Goal: Task Accomplishment & Management: Manage account settings

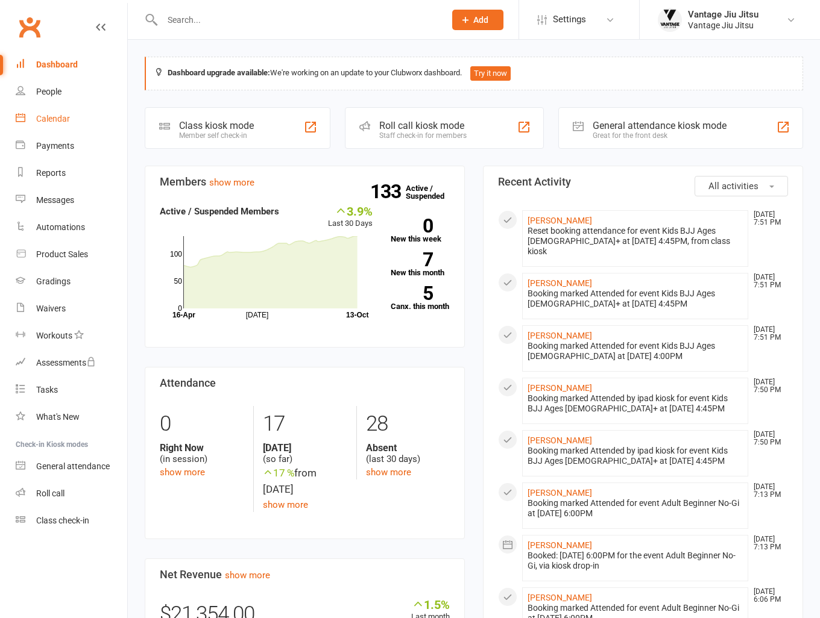
click at [63, 125] on link "Calendar" at bounding box center [71, 118] width 111 height 27
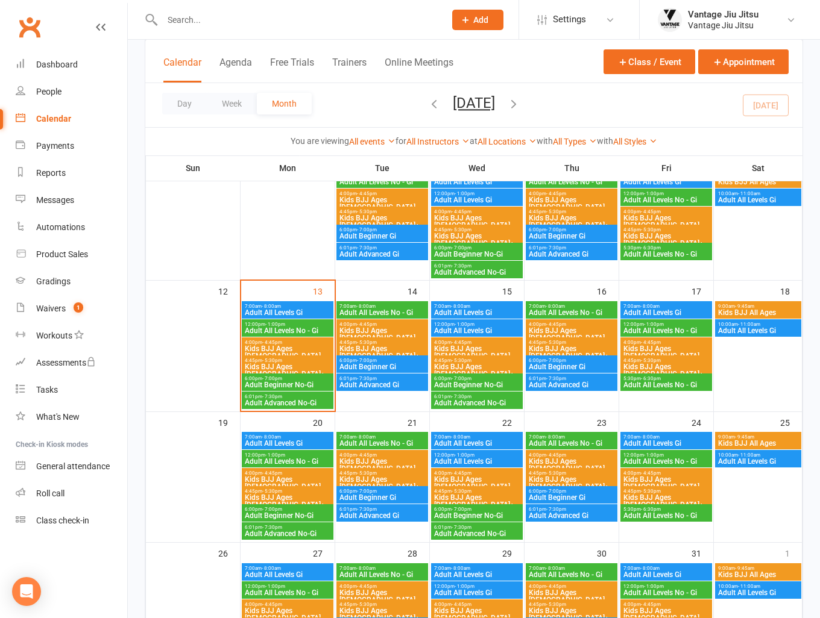
scroll to position [241, 0]
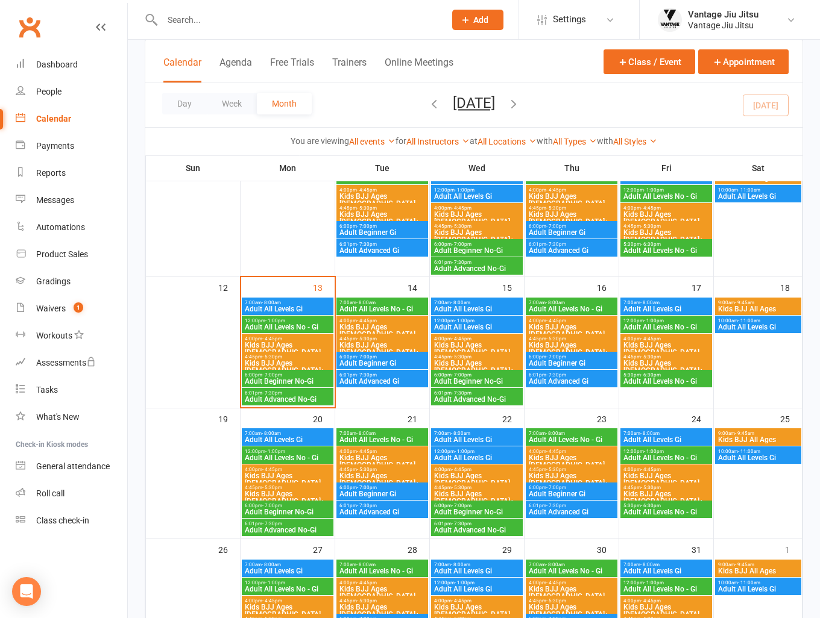
click at [275, 365] on span "Kids BJJ Ages 10+" at bounding box center [287, 367] width 87 height 14
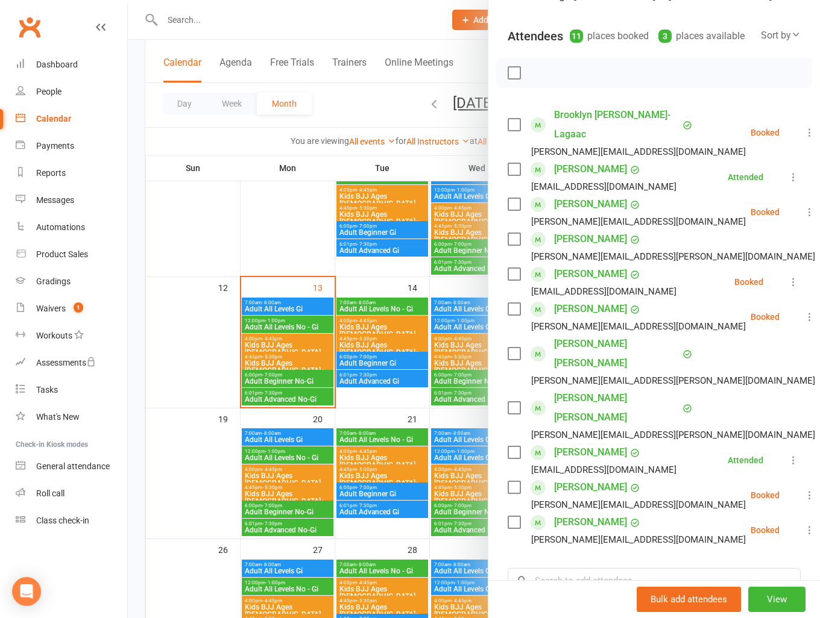
scroll to position [181, 0]
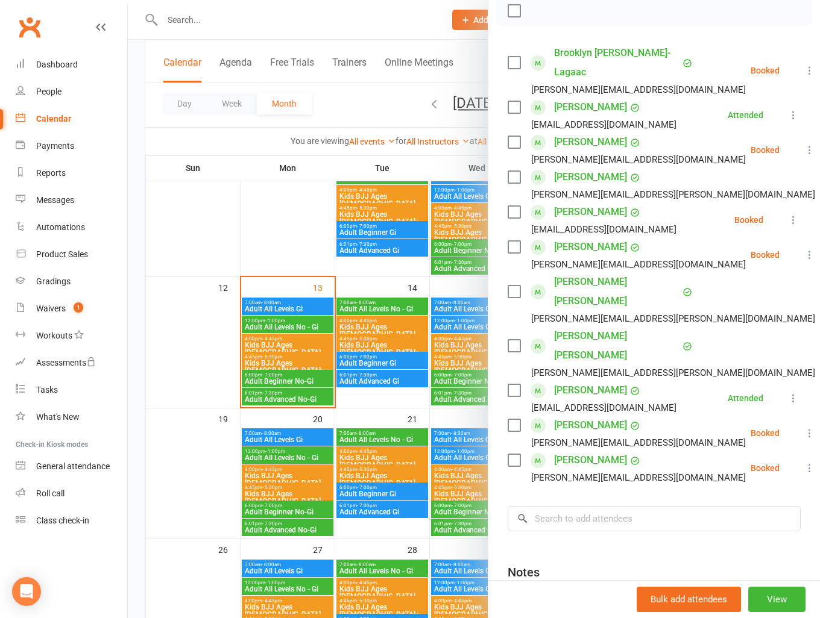
click at [756, 336] on link "Remove" at bounding box center [821, 347] width 130 height 24
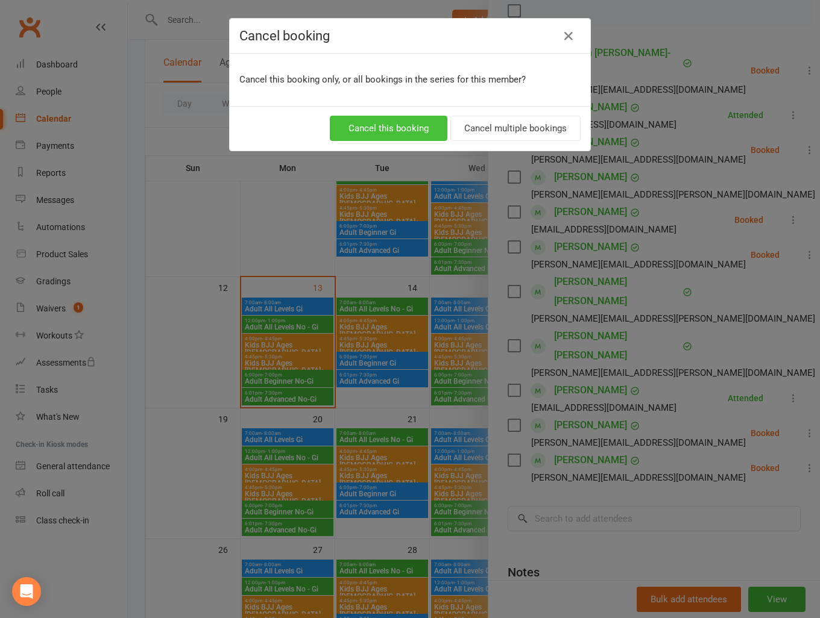
click at [375, 127] on button "Cancel this booking" at bounding box center [389, 128] width 118 height 25
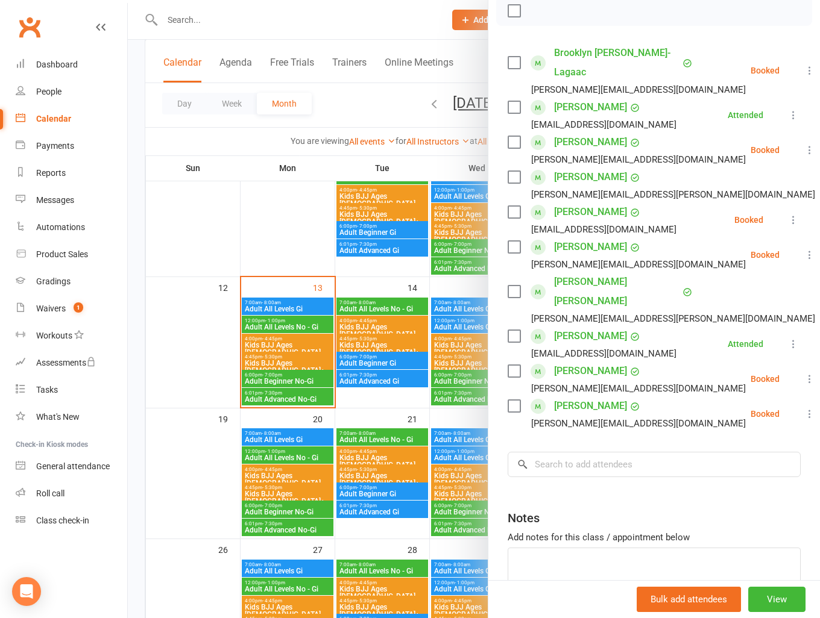
click at [756, 335] on link "Remove" at bounding box center [821, 347] width 130 height 24
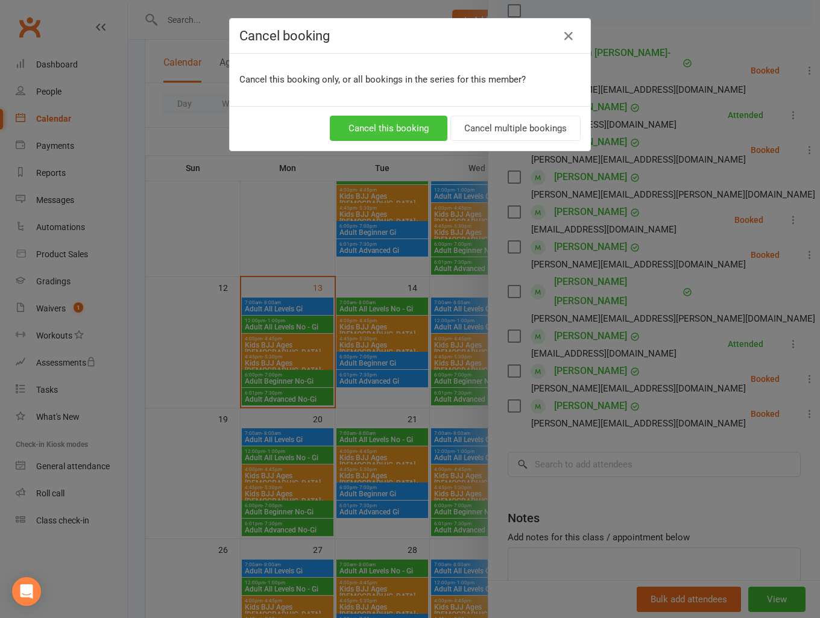
click at [378, 131] on button "Cancel this booking" at bounding box center [389, 128] width 118 height 25
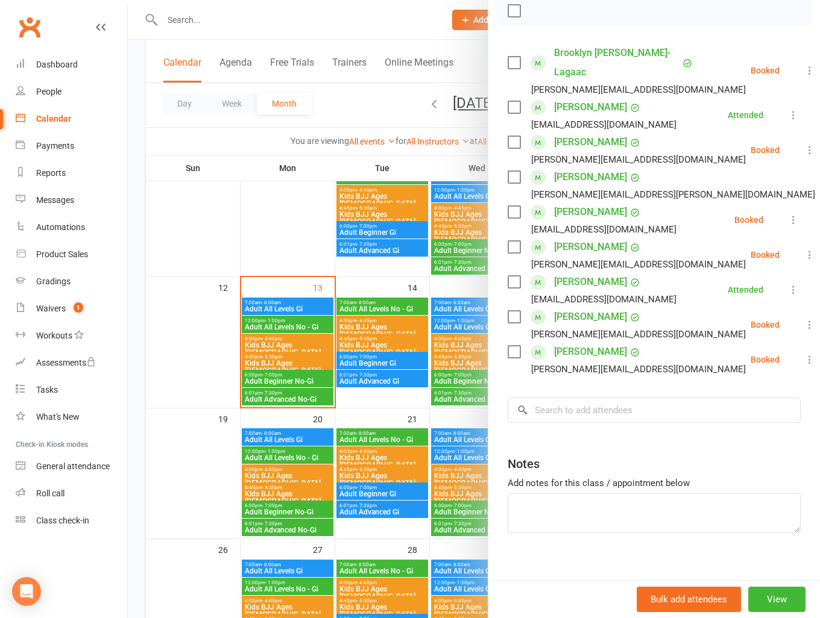
click at [218, 219] on div at bounding box center [474, 309] width 692 height 618
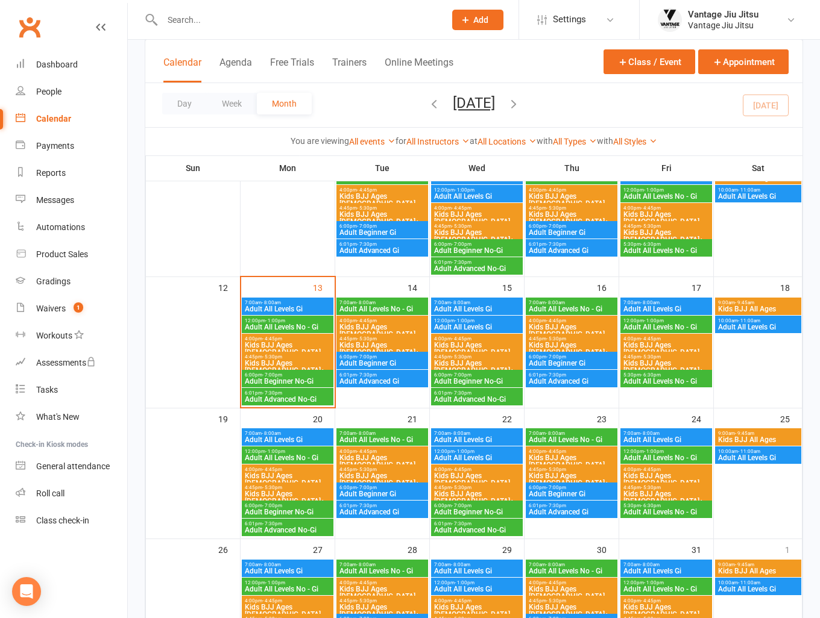
click at [657, 365] on span "Kids BJJ Ages 10+" at bounding box center [665, 367] width 87 height 14
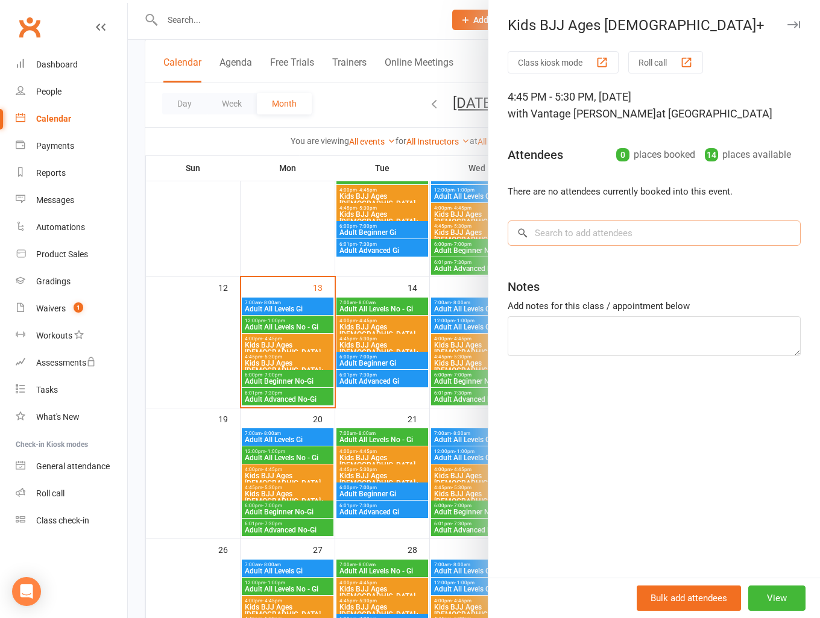
click at [592, 242] on input "search" at bounding box center [653, 233] width 293 height 25
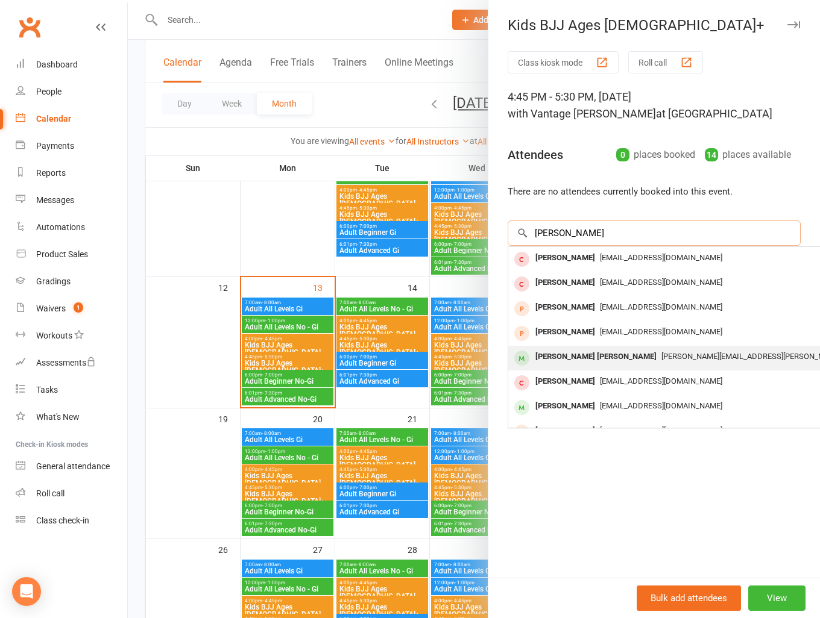
type input "charlie"
click at [661, 359] on span "kim.matthews@gmail.com" at bounding box center [780, 356] width 238 height 9
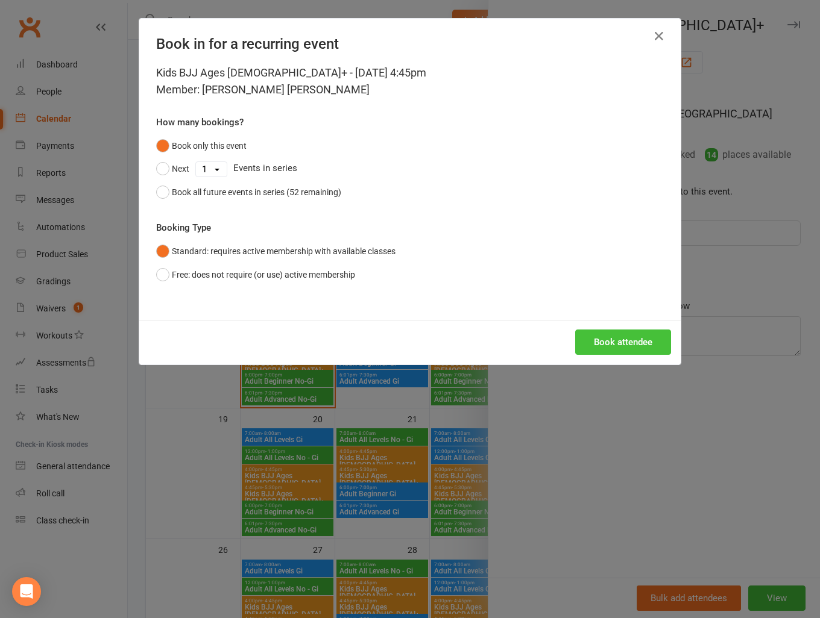
click at [629, 347] on button "Book attendee" at bounding box center [623, 342] width 96 height 25
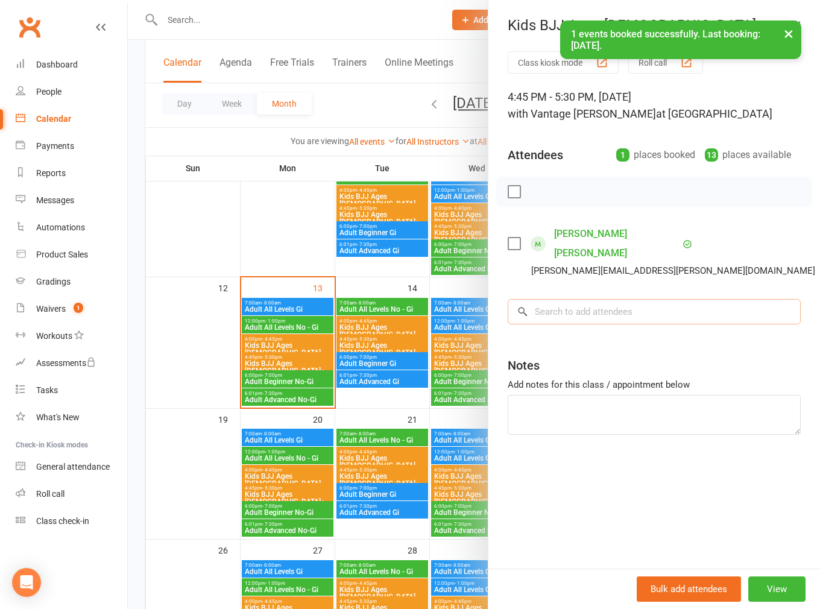
drag, startPoint x: 635, startPoint y: 293, endPoint x: 638, endPoint y: 283, distance: 11.1
click at [638, 299] on input "search" at bounding box center [653, 311] width 293 height 25
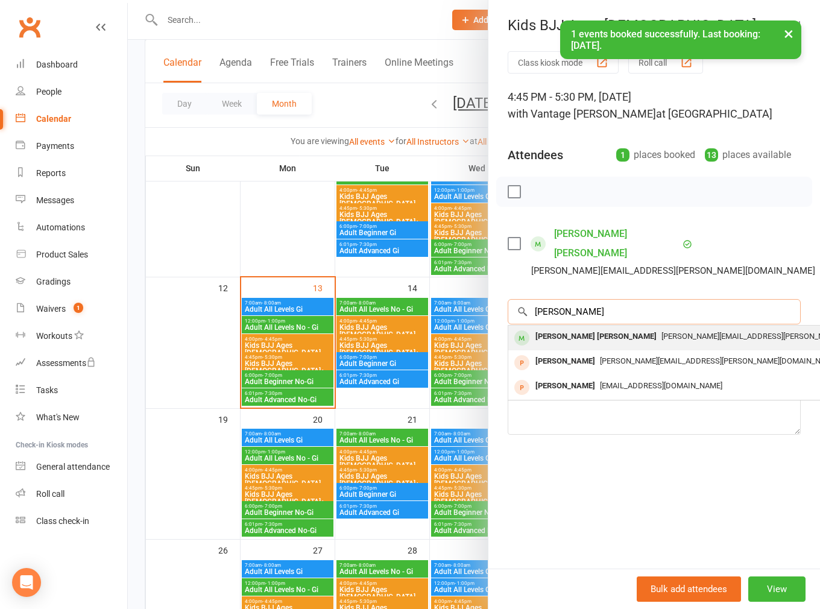
type input "finley"
click at [661, 331] on span "kim.matthews@gmail.com" at bounding box center [780, 335] width 238 height 9
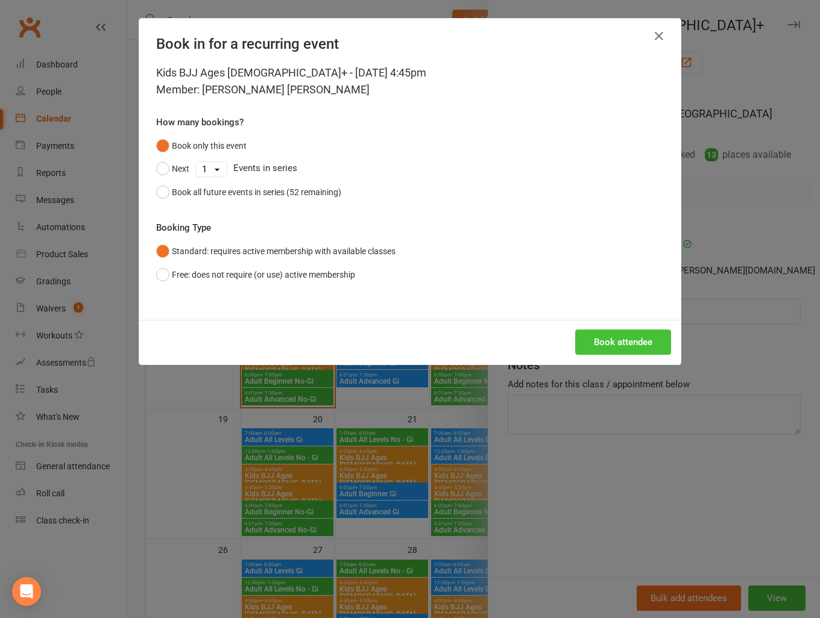
click at [626, 339] on button "Book attendee" at bounding box center [623, 342] width 96 height 25
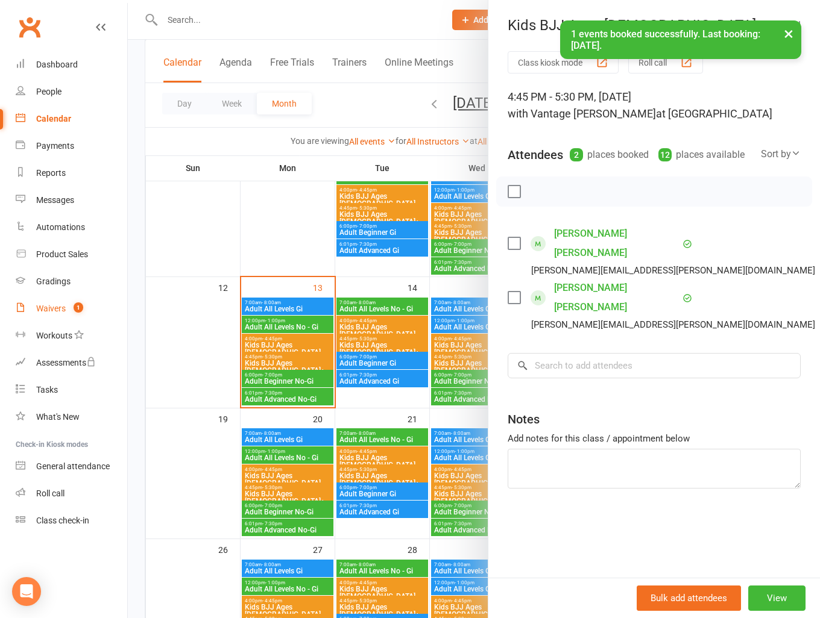
click at [47, 304] on div "Waivers" at bounding box center [51, 309] width 30 height 10
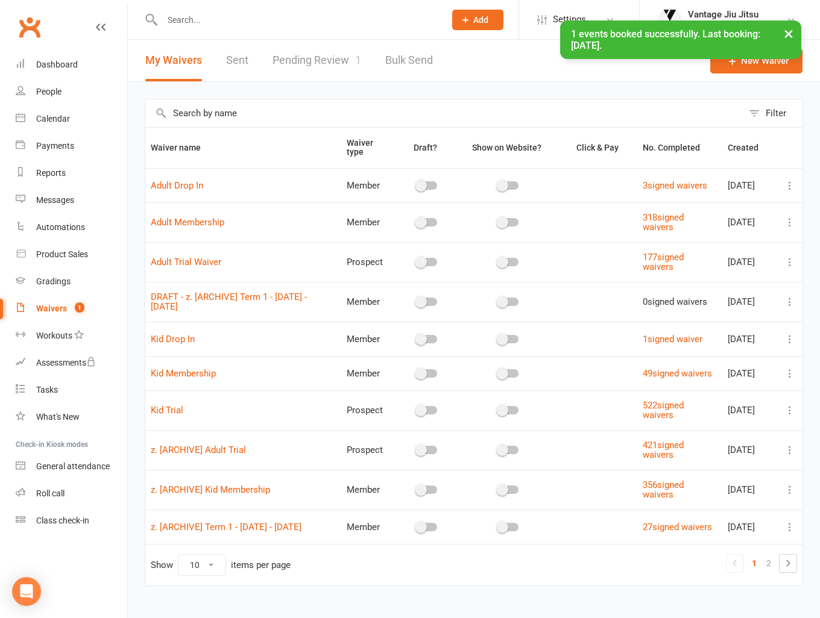
click at [334, 20] on div "× 1 events booked successfully. Last booking: Oct 17, 2025." at bounding box center [402, 20] width 804 height 0
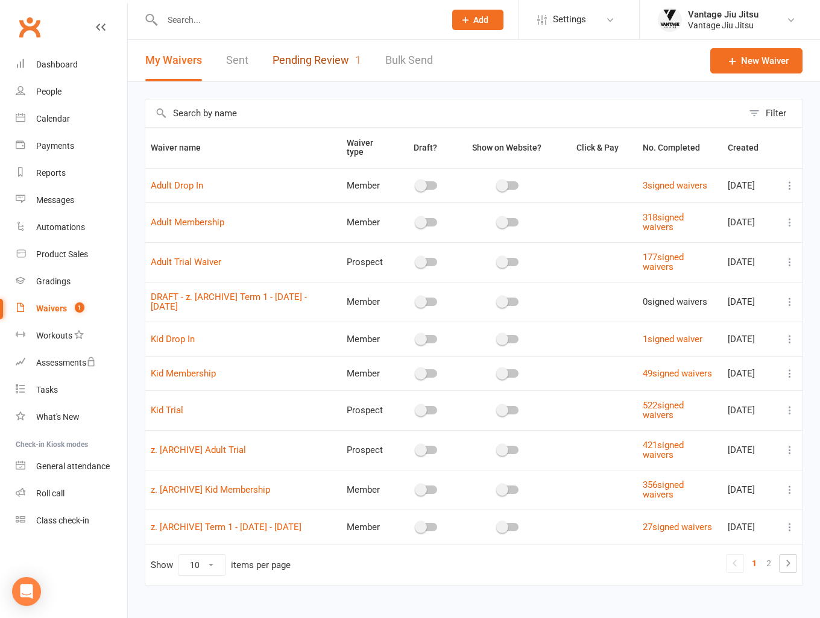
click at [334, 58] on link "Pending Review 1" at bounding box center [316, 61] width 89 height 42
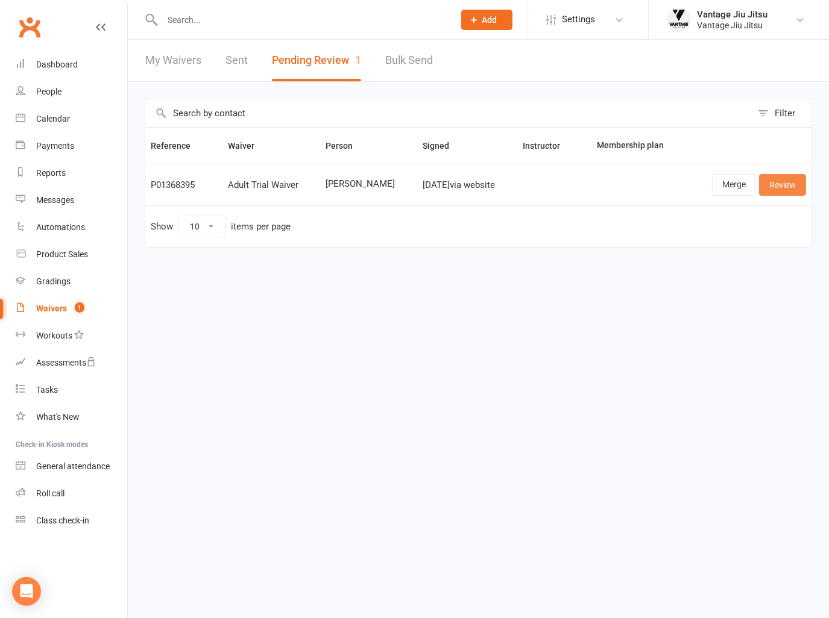
click at [787, 189] on link "Review" at bounding box center [782, 185] width 47 height 22
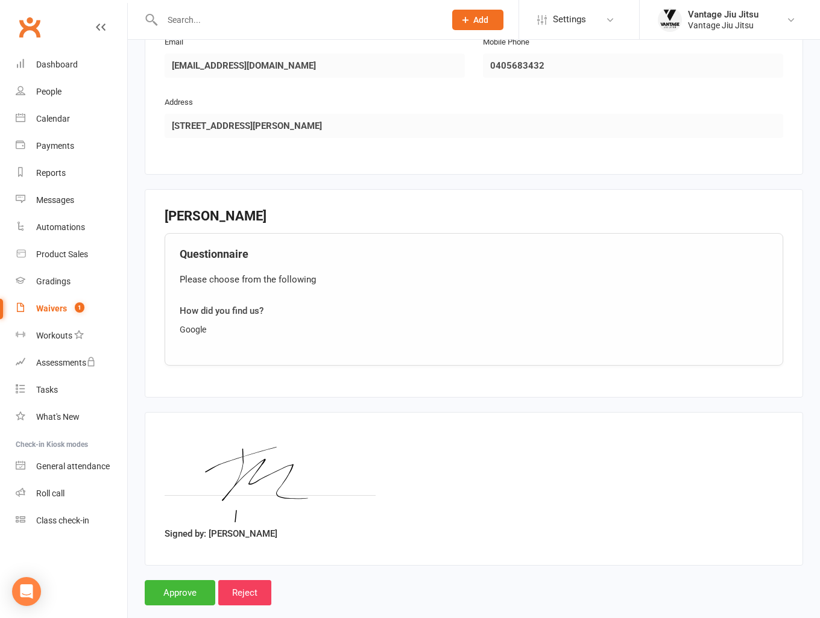
scroll to position [689, 0]
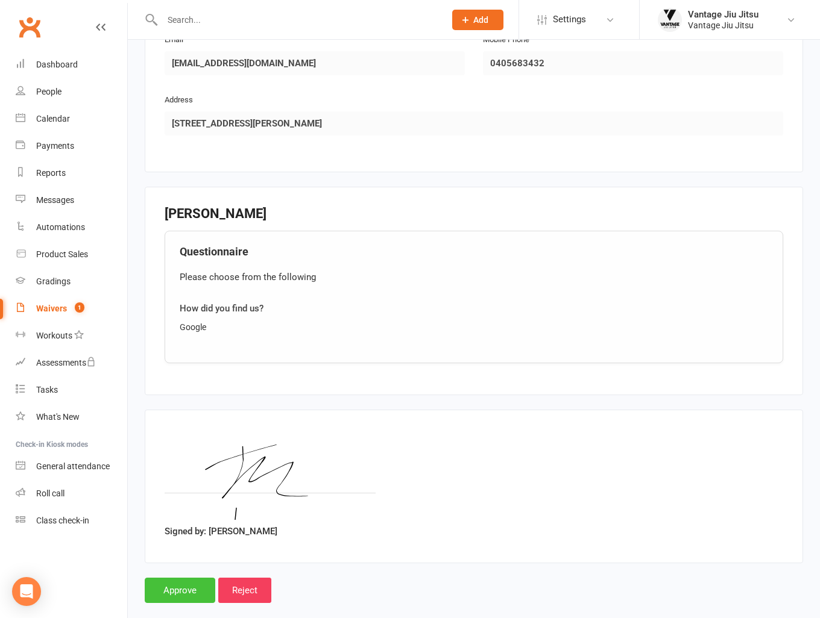
click at [168, 583] on input "Approve" at bounding box center [180, 590] width 71 height 25
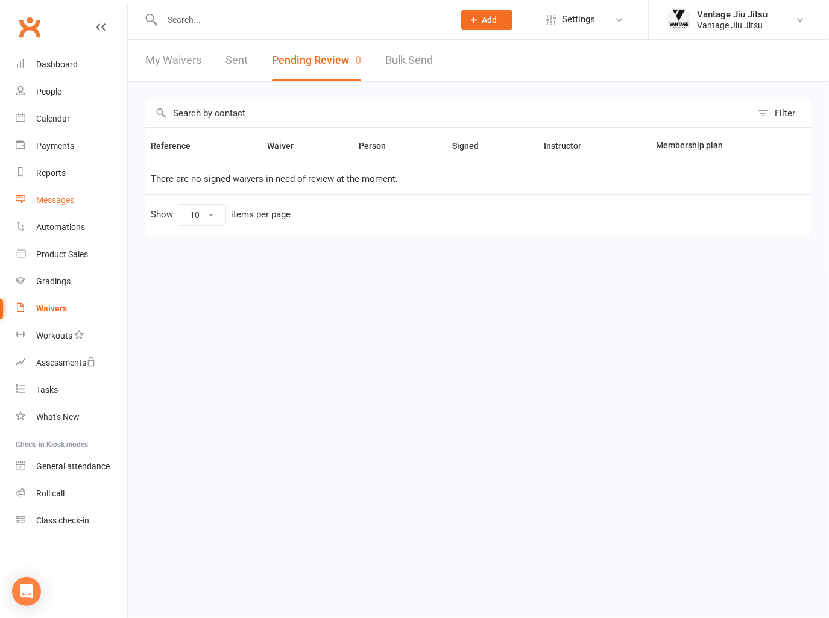
click at [49, 193] on link "Messages" at bounding box center [71, 200] width 111 height 27
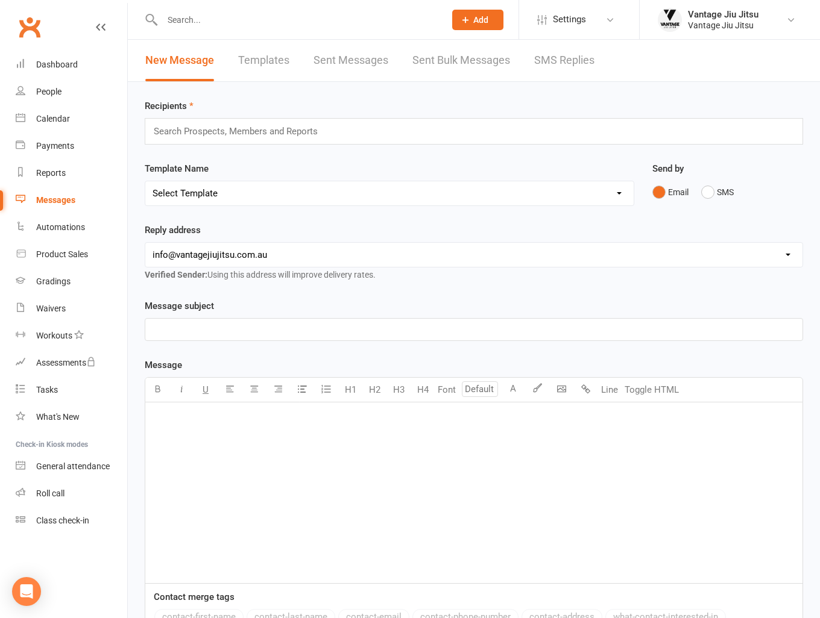
click at [229, 67] on div "New Message Templates Sent Messages Sent Bulk Messages SMS Replies" at bounding box center [370, 61] width 484 height 42
click at [252, 64] on link "Templates" at bounding box center [263, 61] width 51 height 42
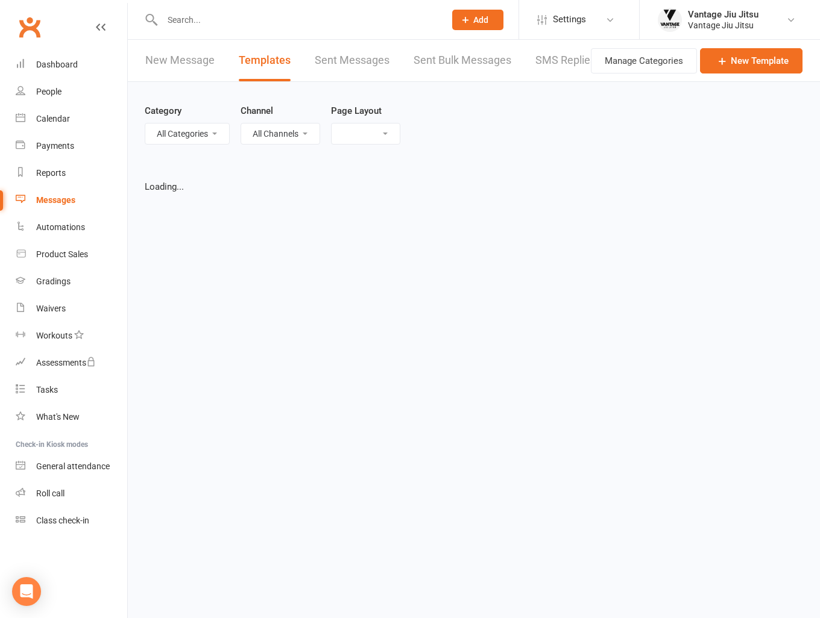
select select "grid"
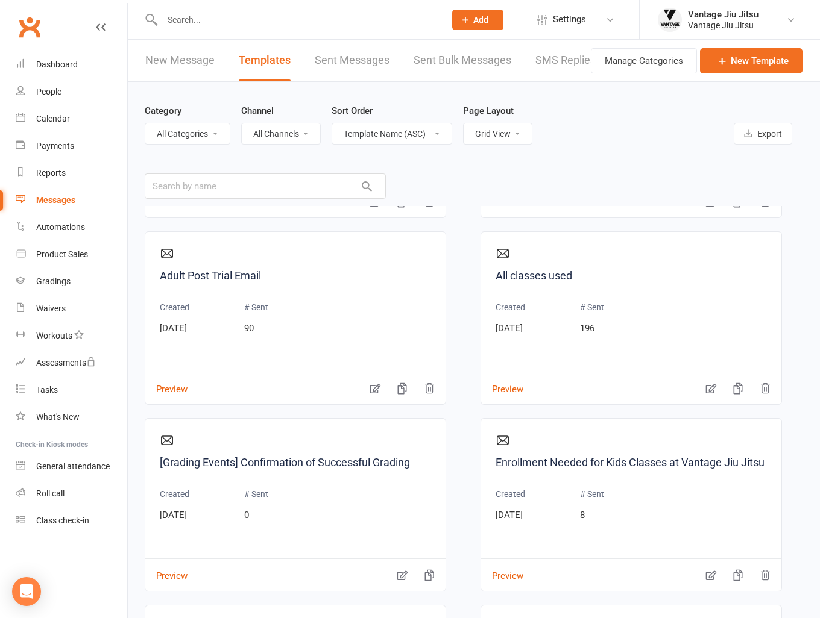
scroll to position [60, 0]
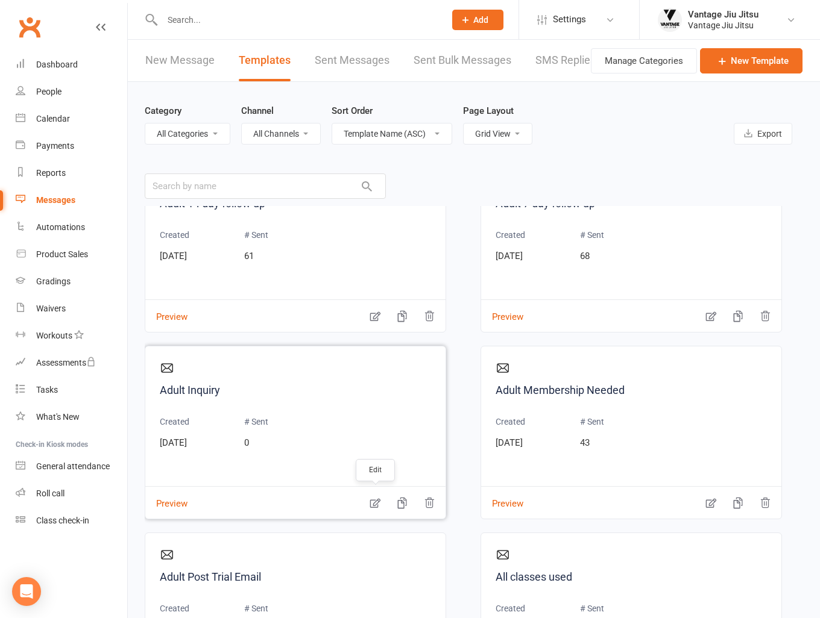
click at [370, 504] on icon "button" at bounding box center [375, 504] width 10 height 10
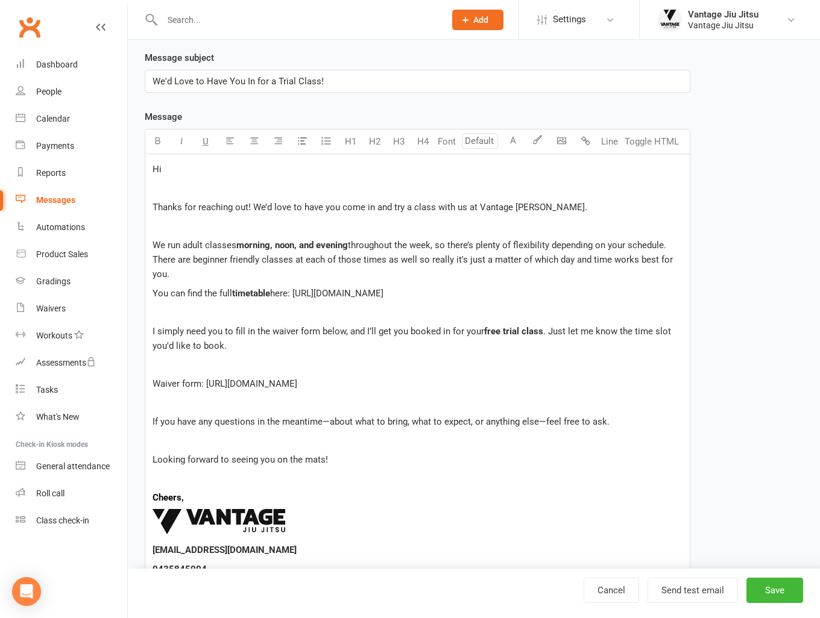
scroll to position [181, 0]
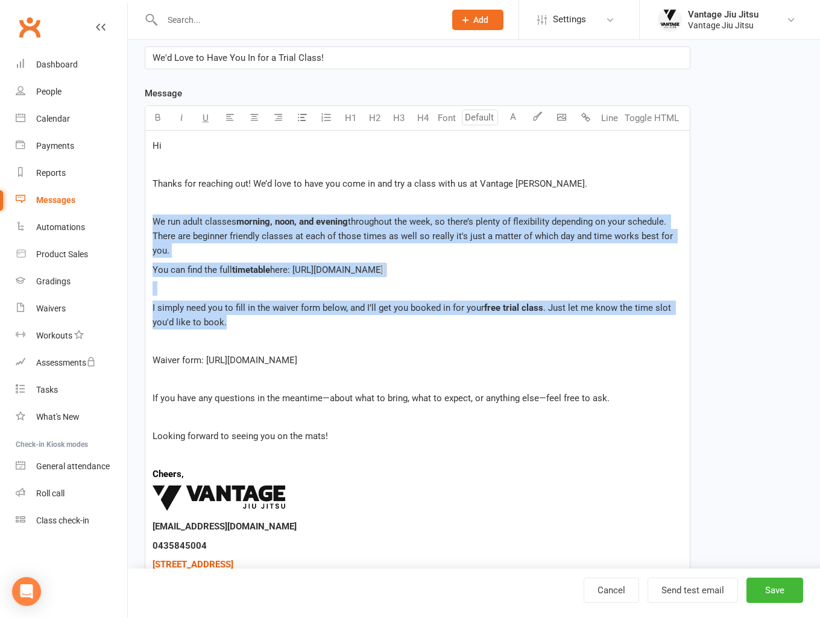
drag, startPoint x: 246, startPoint y: 323, endPoint x: 146, endPoint y: 213, distance: 148.5
click at [146, 213] on div "Hi Thanks for reaching out! We’d love to have you come in and try a class with …" at bounding box center [417, 356] width 544 height 450
copy div "We run adult classes morning, noon, and evening throughout the week, so there’s…"
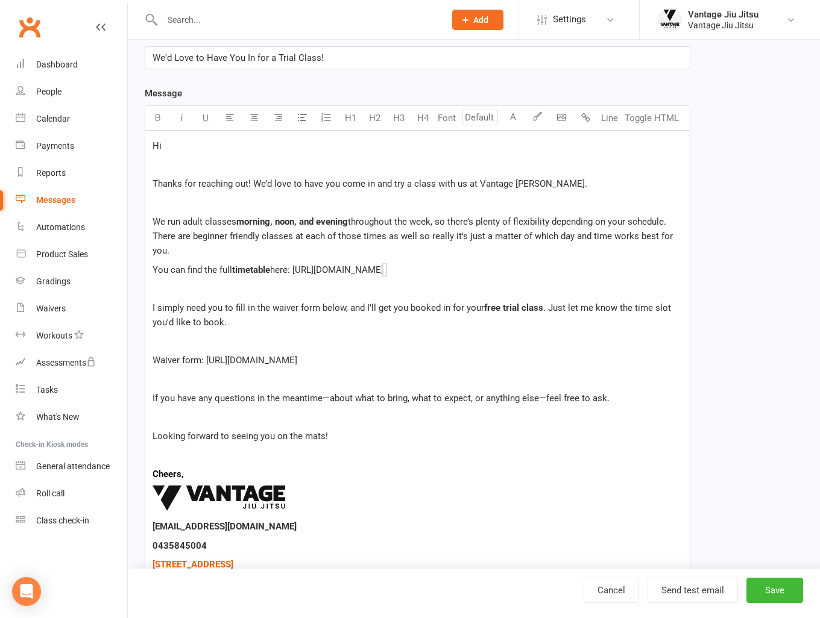
click at [489, 350] on div "Hi Thanks for reaching out! We’d love to have you come in and try a class with …" at bounding box center [417, 356] width 544 height 450
drag, startPoint x: 386, startPoint y: 361, endPoint x: 154, endPoint y: 350, distance: 231.7
click at [154, 350] on div "Hi Thanks for reaching out! We’d love to have you come in and try a class with …" at bounding box center [417, 356] width 544 height 450
copy p "Waiver form: https://app.clubworx.com/s/OUZzv13R $"
click at [45, 308] on div "Waivers" at bounding box center [51, 309] width 30 height 10
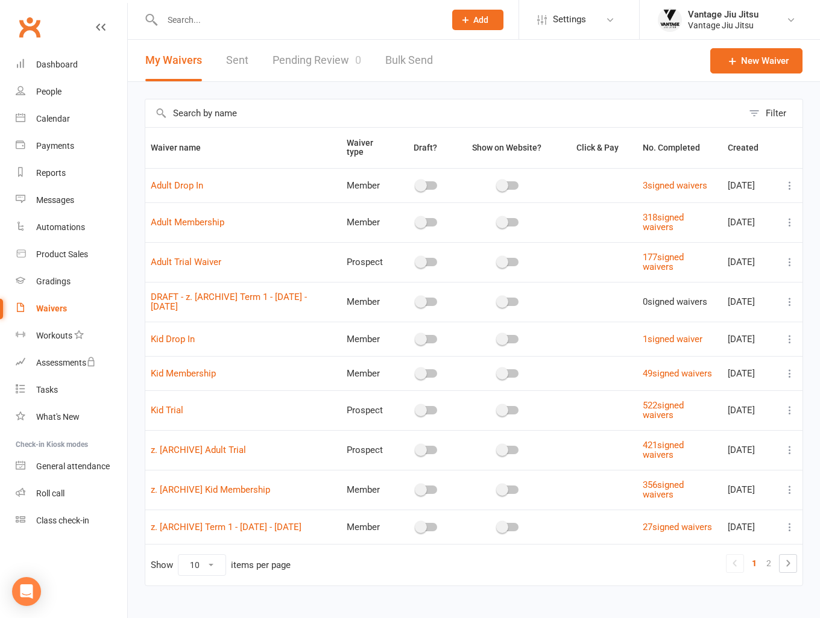
click at [791, 260] on icon at bounding box center [789, 262] width 12 height 12
click at [726, 336] on link "Copy external link to clipboard" at bounding box center [716, 333] width 142 height 24
click at [74, 191] on link "Messages" at bounding box center [71, 200] width 111 height 27
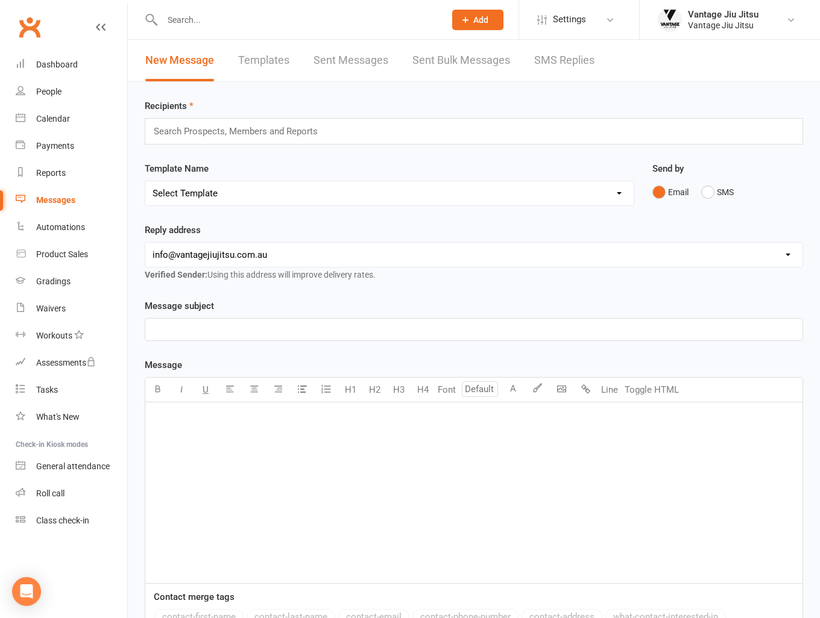
click at [237, 64] on div "New Message Templates Sent Messages Sent Bulk Messages SMS Replies" at bounding box center [370, 61] width 484 height 42
click at [247, 70] on link "Templates" at bounding box center [263, 61] width 51 height 42
select select "grid"
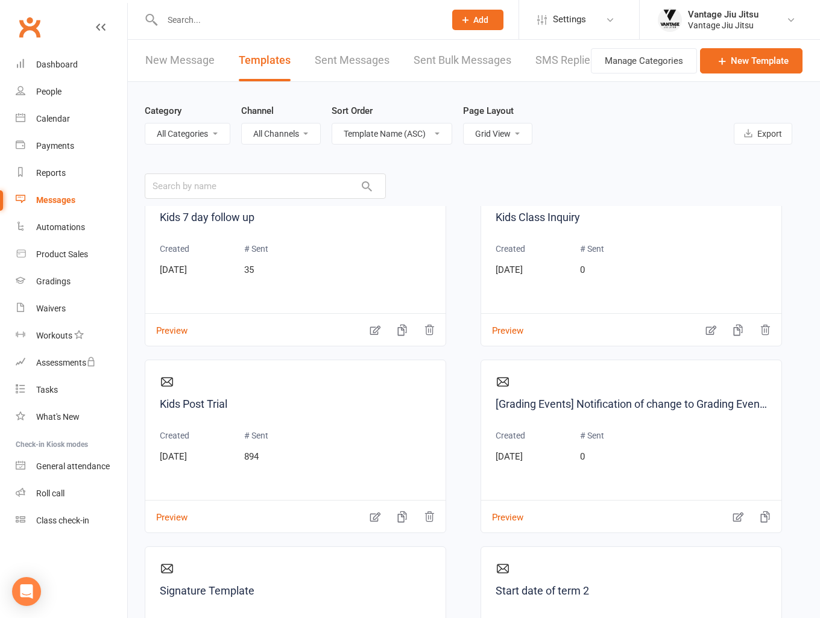
scroll to position [1386, 0]
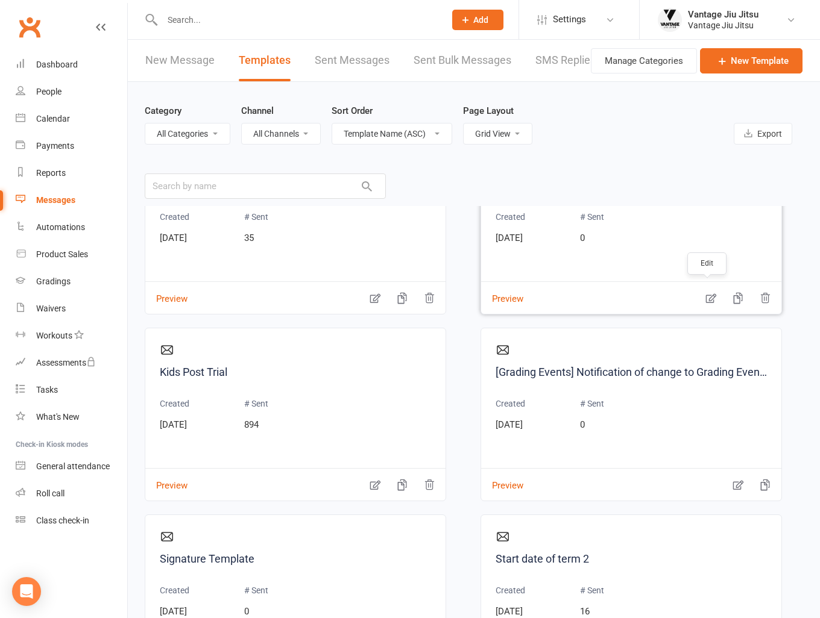
click at [704, 292] on icon "button" at bounding box center [710, 298] width 12 height 12
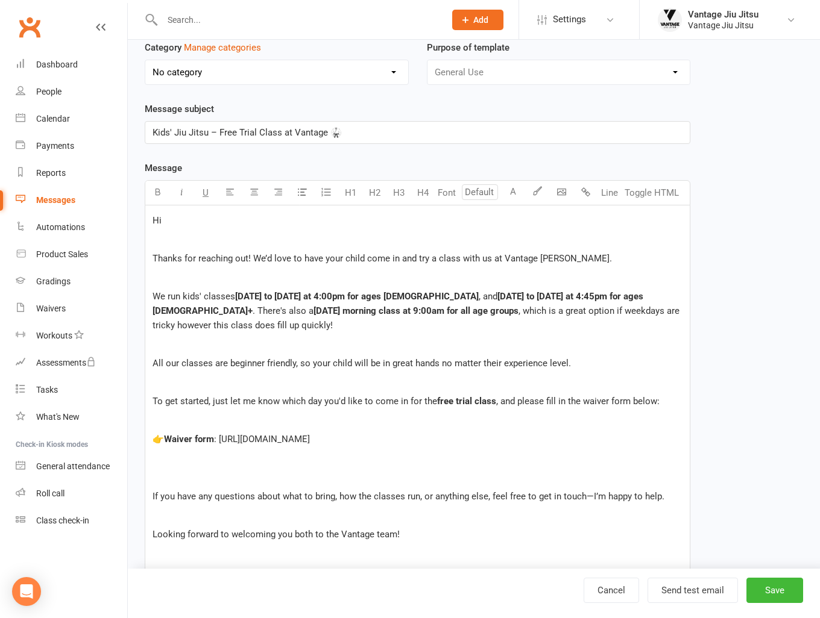
scroll to position [121, 0]
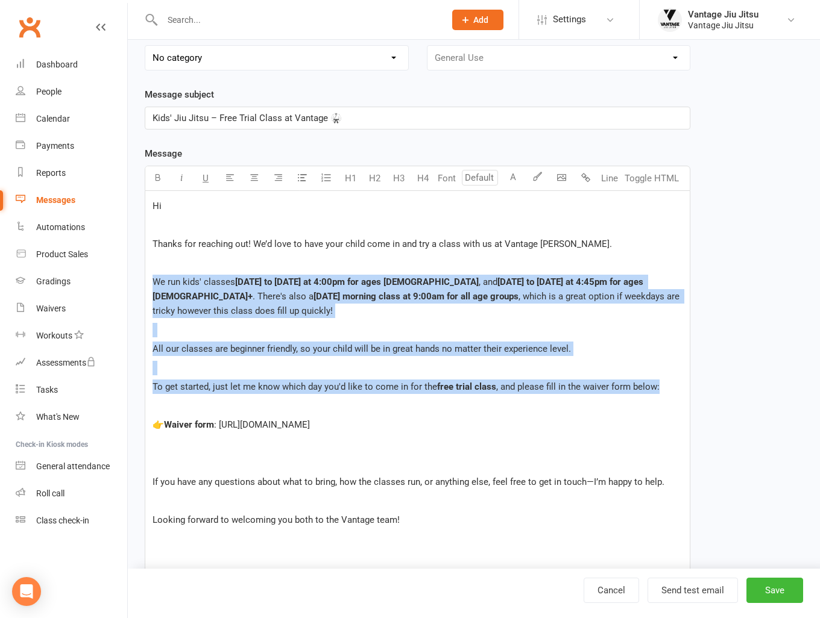
drag, startPoint x: 660, startPoint y: 389, endPoint x: 141, endPoint y: 283, distance: 530.2
click at [141, 283] on div "Template Name Kids Class Inquiry Send by Email SMS Category Manage categories N…" at bounding box center [417, 399] width 563 height 871
copy div "We run kids' classes Monday to Friday at 4:00pm for ages 4–9 , and Monday to Fr…"
click at [51, 310] on div "Waivers" at bounding box center [51, 309] width 30 height 10
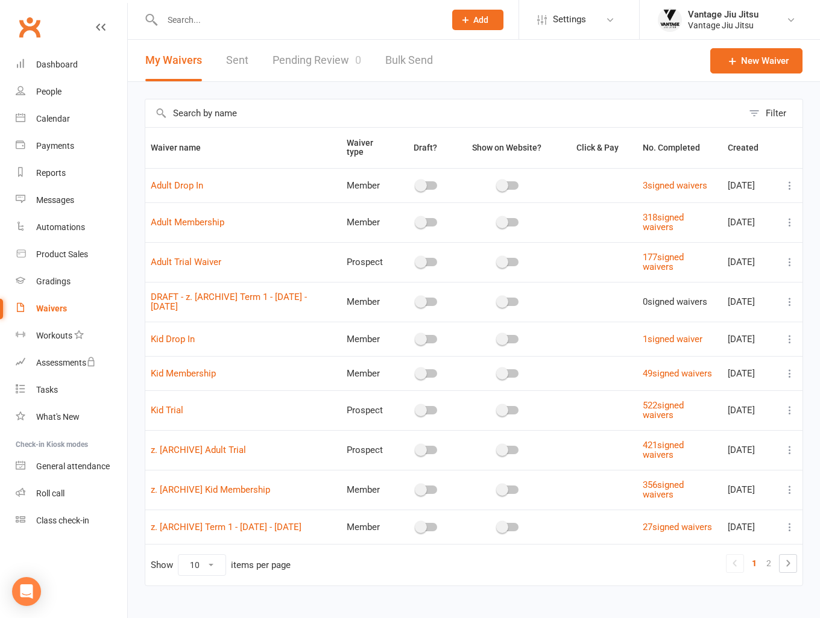
click at [791, 416] on icon at bounding box center [789, 410] width 12 height 12
click at [682, 495] on link "Copy external link to clipboard" at bounding box center [716, 492] width 142 height 24
click at [49, 201] on div "Messages" at bounding box center [55, 200] width 38 height 10
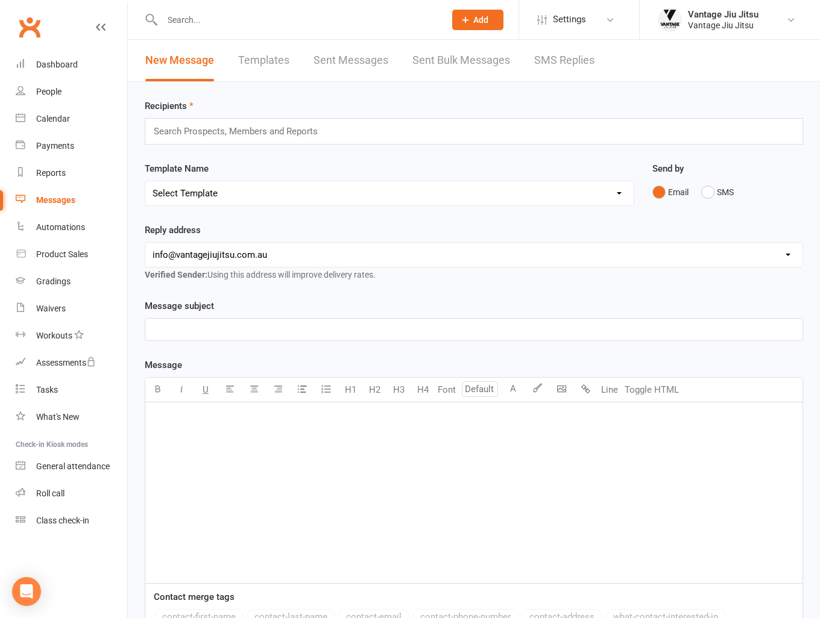
click at [268, 57] on link "Templates" at bounding box center [263, 61] width 51 height 42
select select "grid"
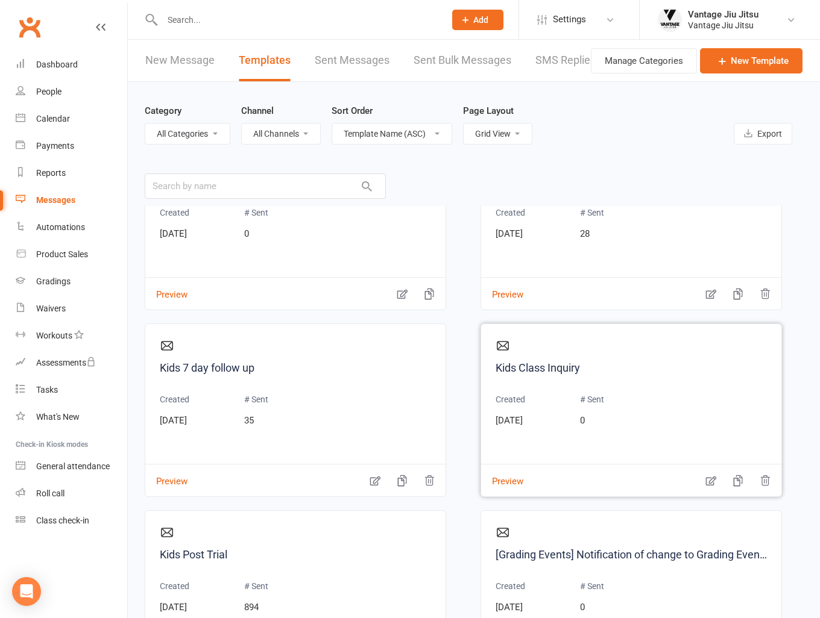
scroll to position [1205, 0]
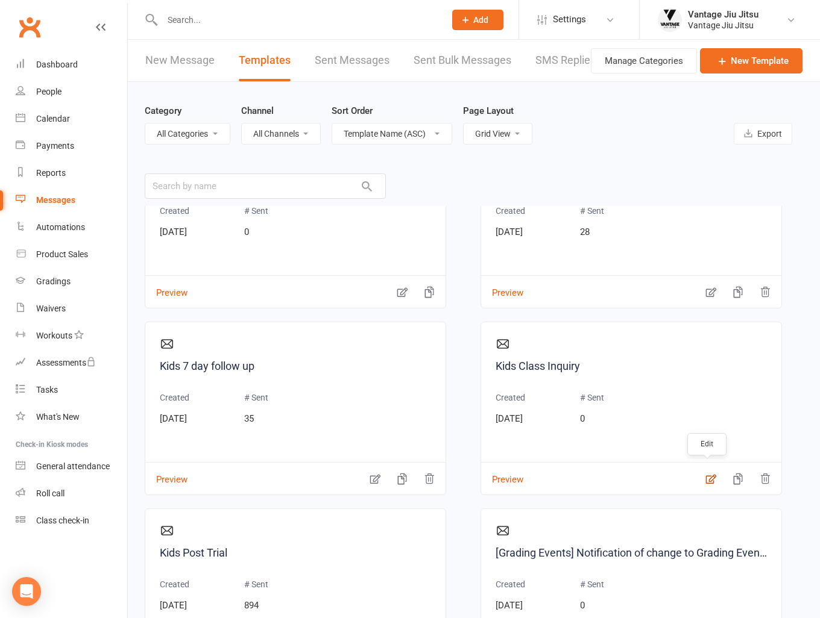
click at [705, 474] on icon "button" at bounding box center [710, 479] width 12 height 12
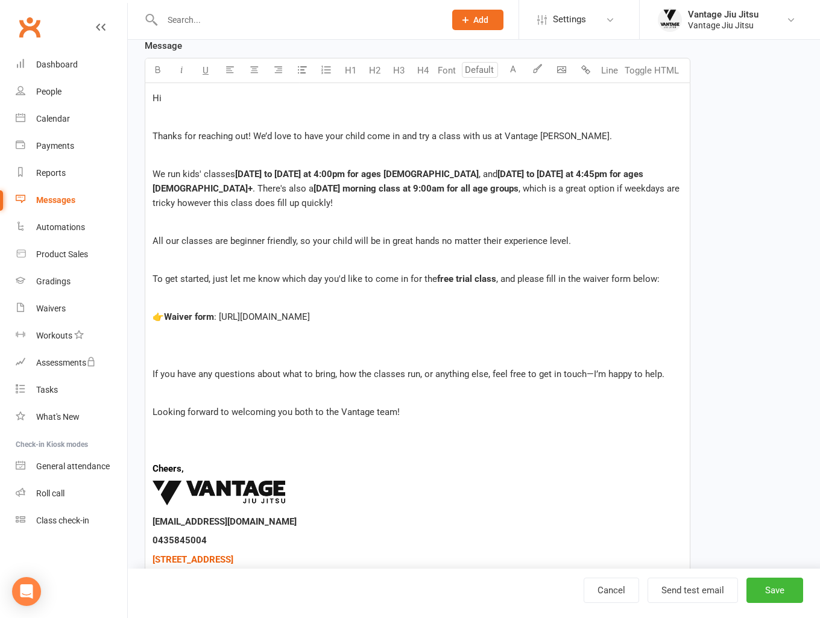
scroll to position [241, 0]
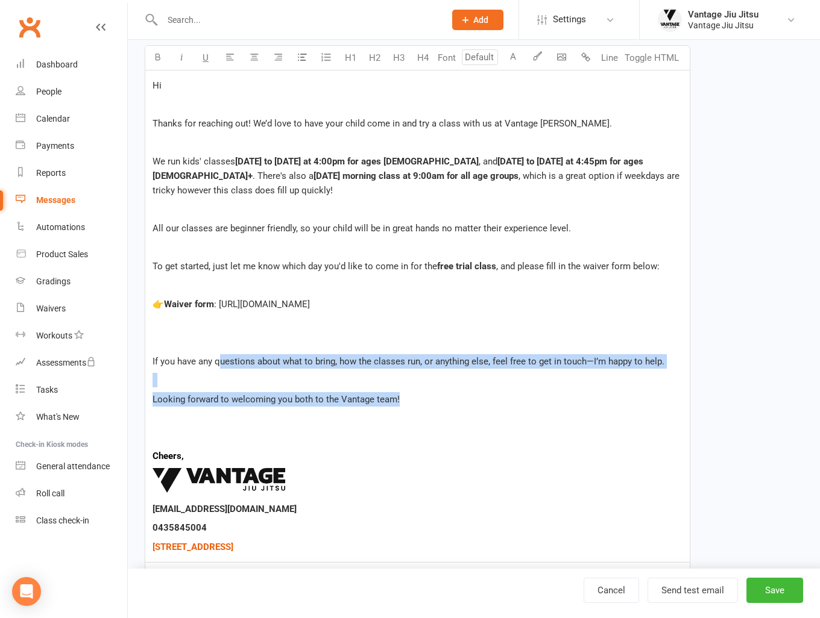
drag, startPoint x: 418, startPoint y: 404, endPoint x: 584, endPoint y: 370, distance: 169.1
click at [222, 355] on div "Hi Thanks for reaching out! We’d love to have your child come in and try a clas…" at bounding box center [417, 317] width 544 height 492
click at [673, 354] on p "If you have any questions about what to bring, how the classes run, or anything…" at bounding box center [417, 361] width 530 height 14
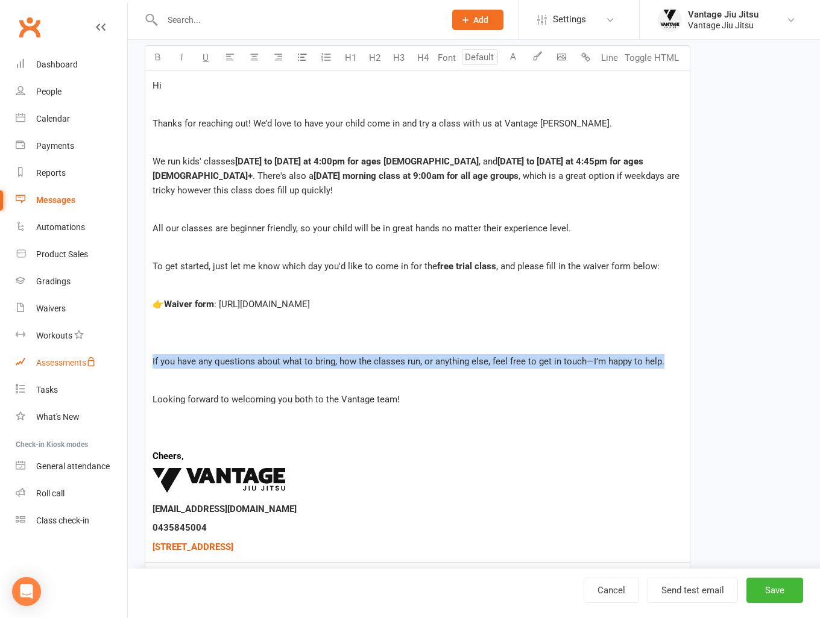
drag, startPoint x: 669, startPoint y: 357, endPoint x: 111, endPoint y: 354, distance: 558.0
click at [111, 354] on ui-view "Prospect Member Non-attending contact Class / event Appointment Grading event T…" at bounding box center [410, 243] width 820 height 963
copy span "If you have any questions about what to bring, how the classes run, or anything…"
click at [37, 28] on link "Clubworx" at bounding box center [29, 27] width 30 height 30
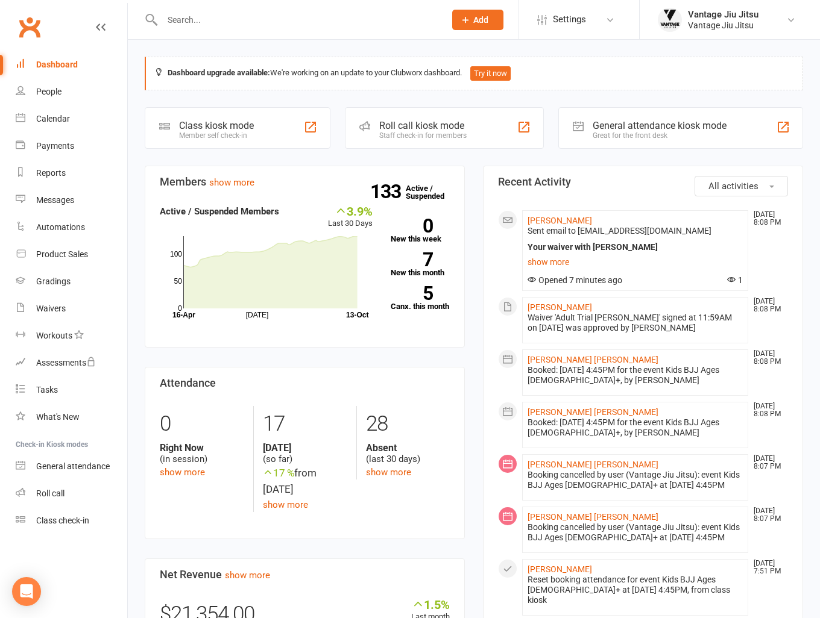
click at [27, 31] on link "Clubworx" at bounding box center [29, 27] width 30 height 30
